Goal: Check status

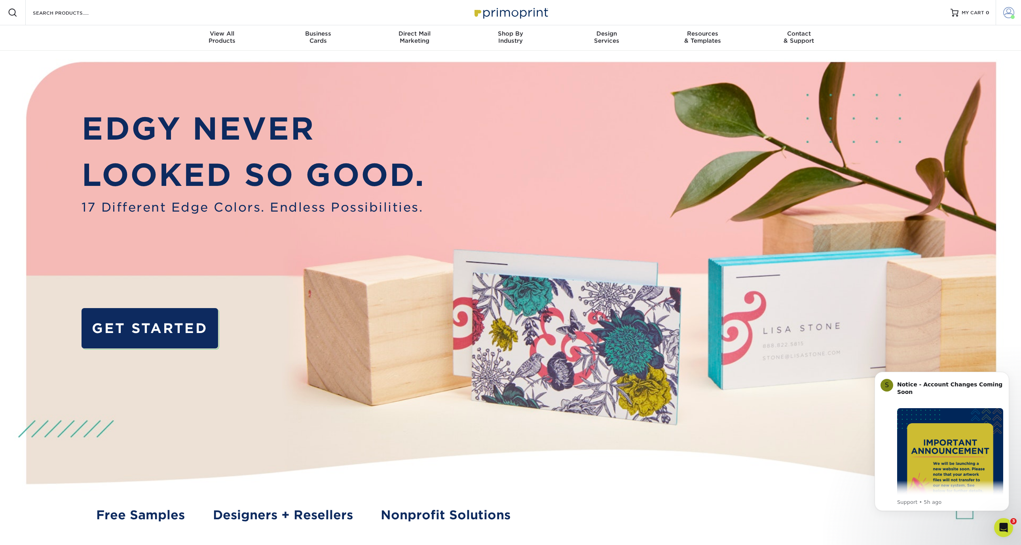
click at [1004, 11] on span at bounding box center [1008, 12] width 11 height 11
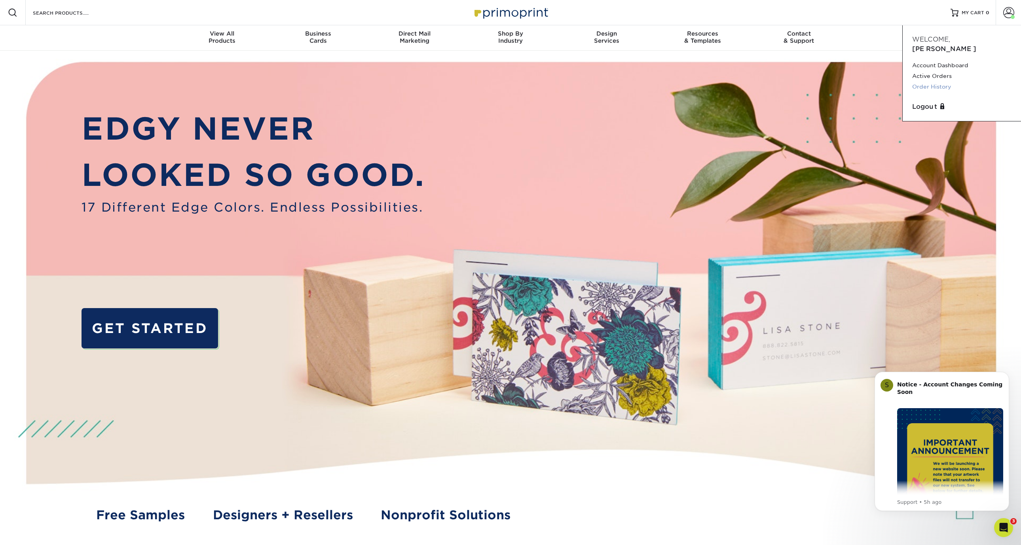
click at [929, 82] on link "Order History" at bounding box center [961, 87] width 99 height 11
